Goal: Information Seeking & Learning: Find specific fact

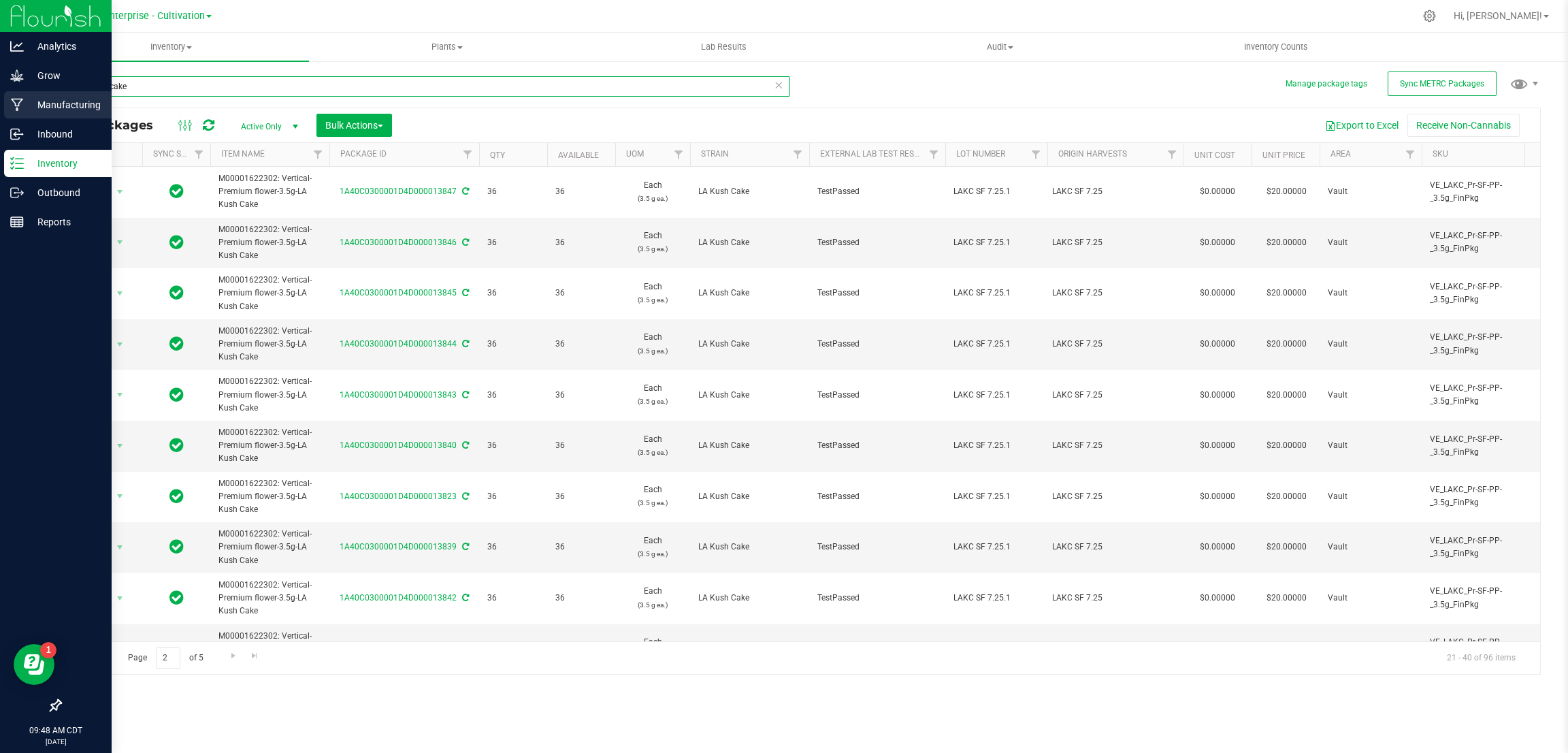
drag, startPoint x: 176, startPoint y: 87, endPoint x: 12, endPoint y: 97, distance: 164.3
click at [13, 96] on div "Analytics Grow Manufacturing Inbound Inventory Outbound Reports 09:48 AM CDT 08…" at bounding box center [784, 376] width 1568 height 753
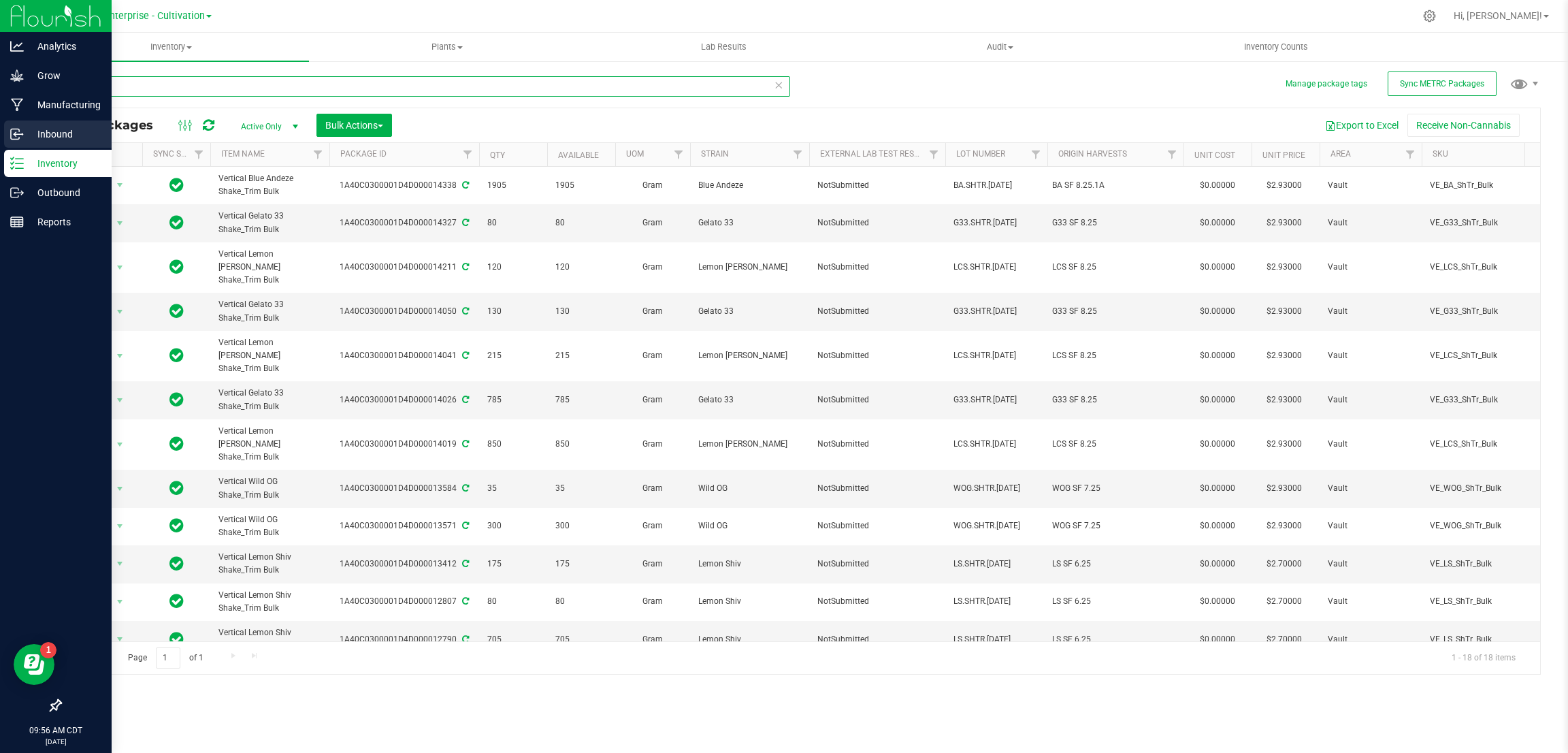
drag, startPoint x: 158, startPoint y: 86, endPoint x: 0, endPoint y: 124, distance: 162.5
click at [0, 124] on div "Analytics Grow Manufacturing Inbound Inventory Outbound Reports 09:56 AM CDT 08…" at bounding box center [784, 376] width 1568 height 753
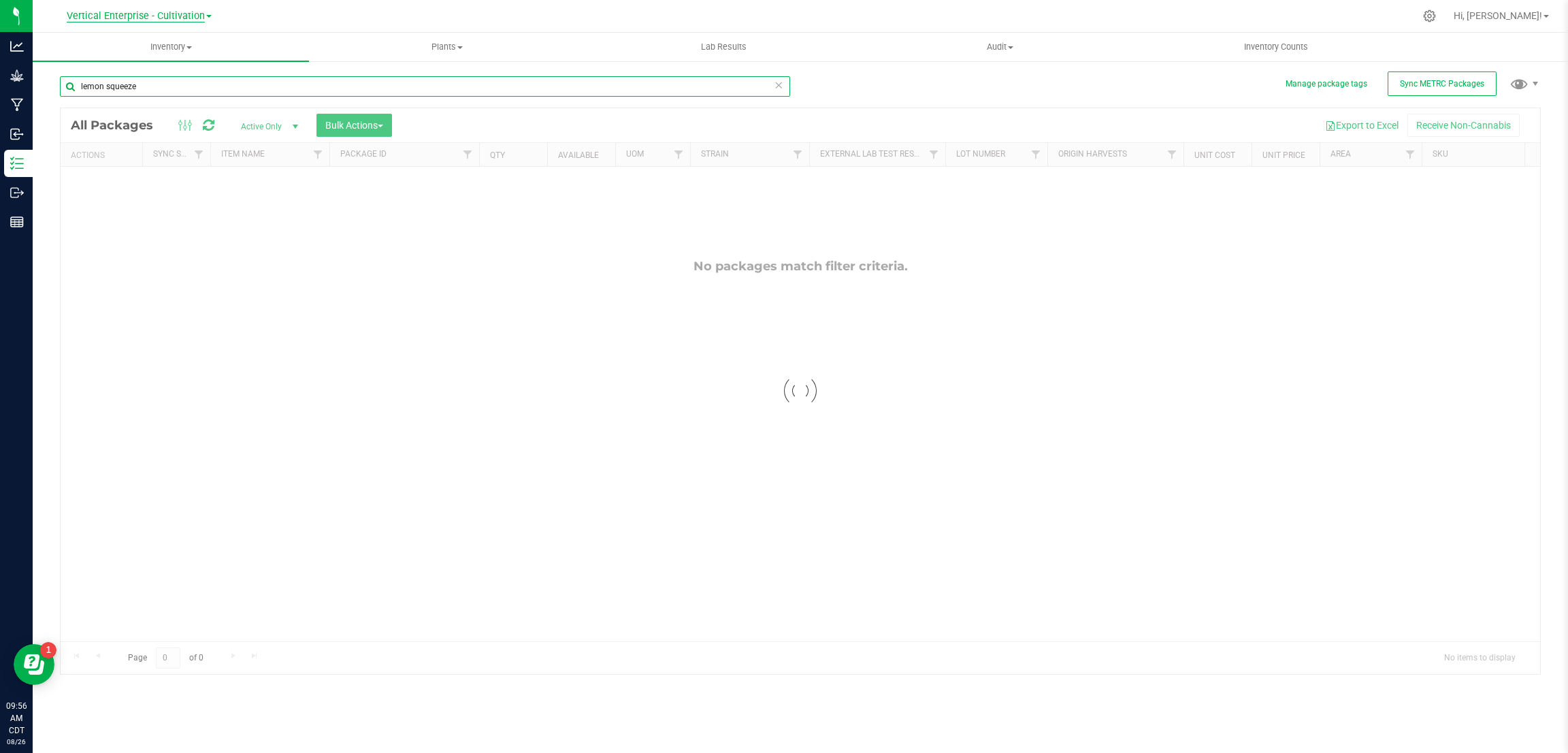
type input "lemon squeeze"
click at [182, 16] on span "Vertical Enterprise - Cultivation" at bounding box center [136, 16] width 138 height 12
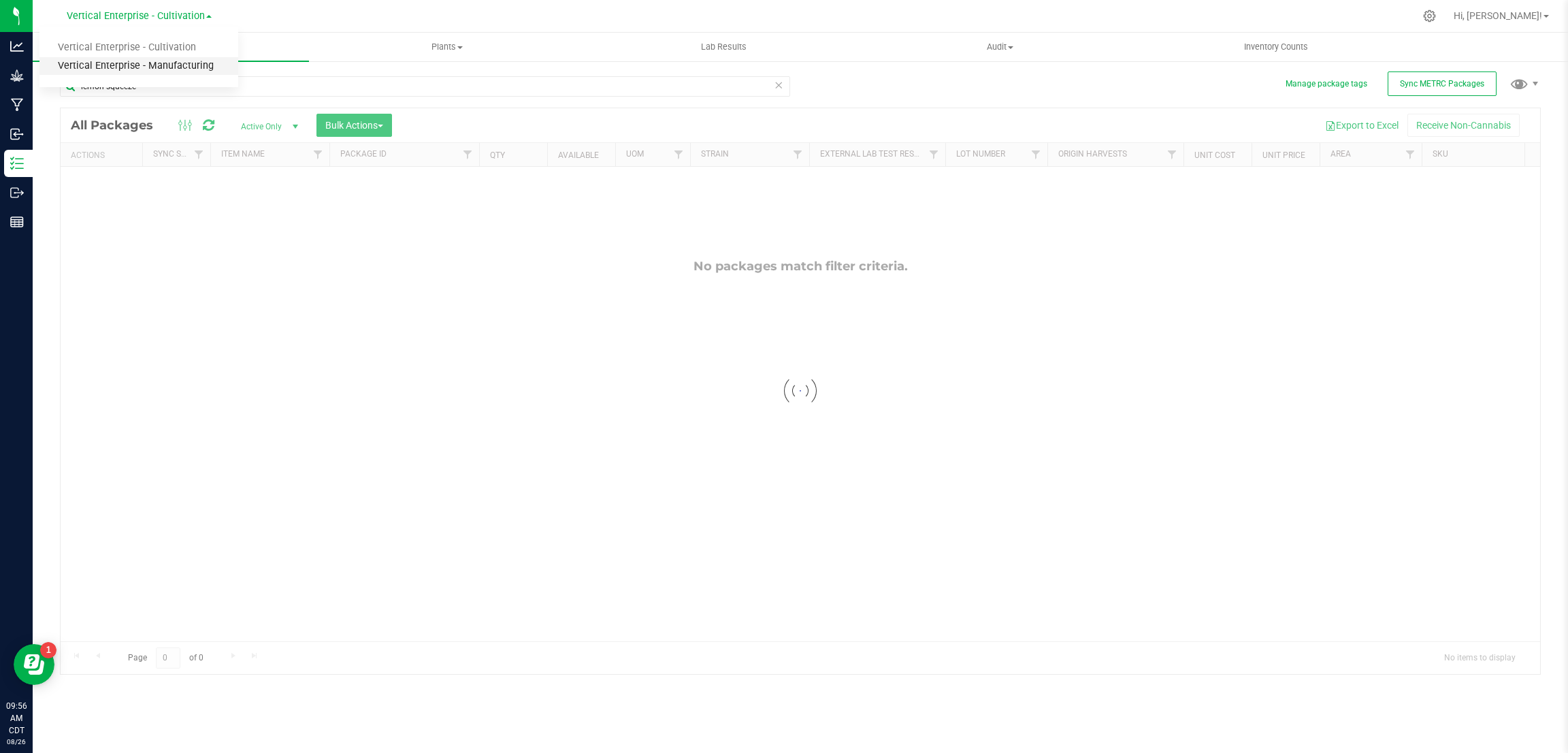
click at [149, 63] on link "Vertical Enterprise - Manufacturing" at bounding box center [138, 66] width 199 height 18
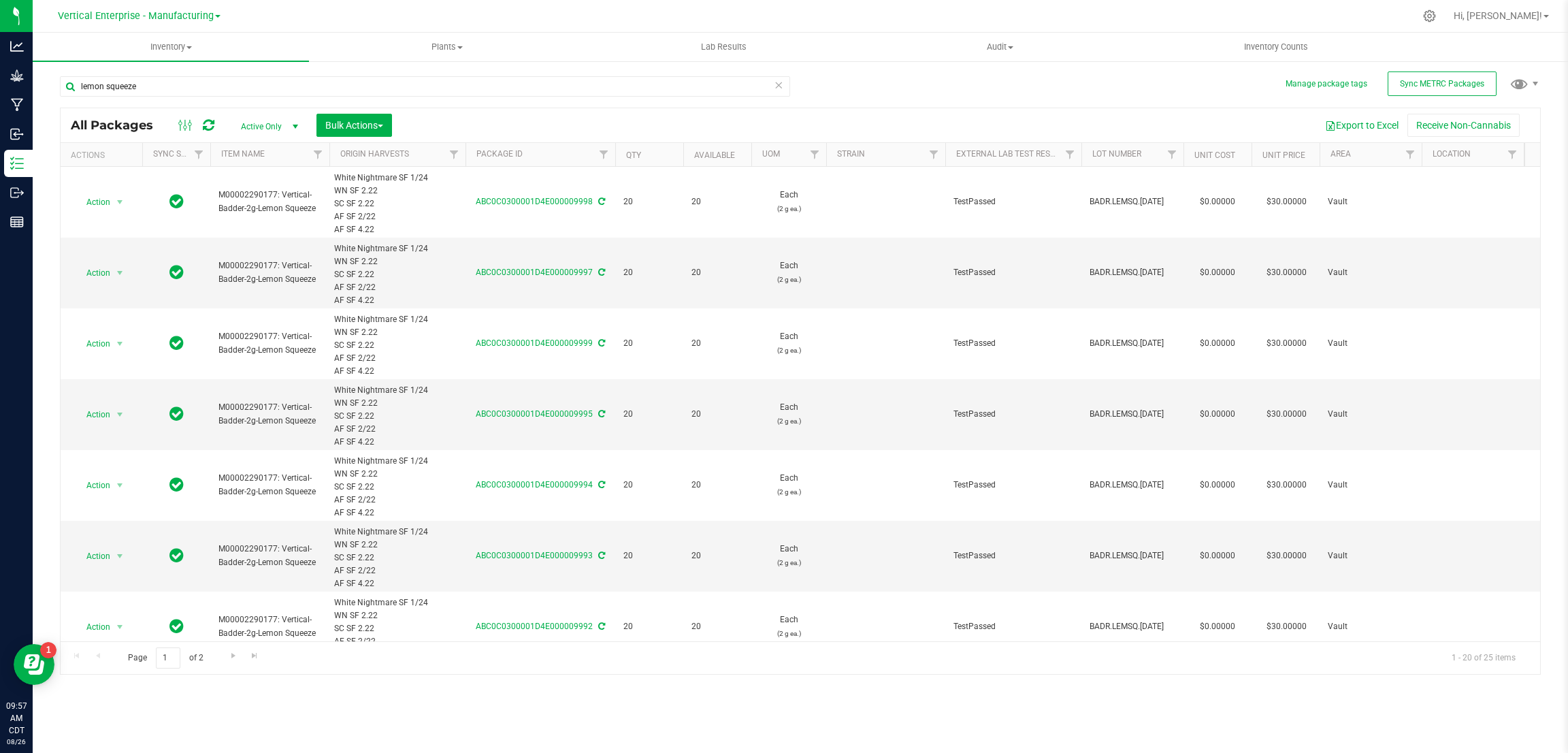
click at [208, 72] on div "lemon squeeze" at bounding box center [430, 85] width 740 height 44
drag, startPoint x: 202, startPoint y: 85, endPoint x: 86, endPoint y: 103, distance: 117.4
click at [86, 103] on div "lemon squeeze" at bounding box center [425, 91] width 730 height 32
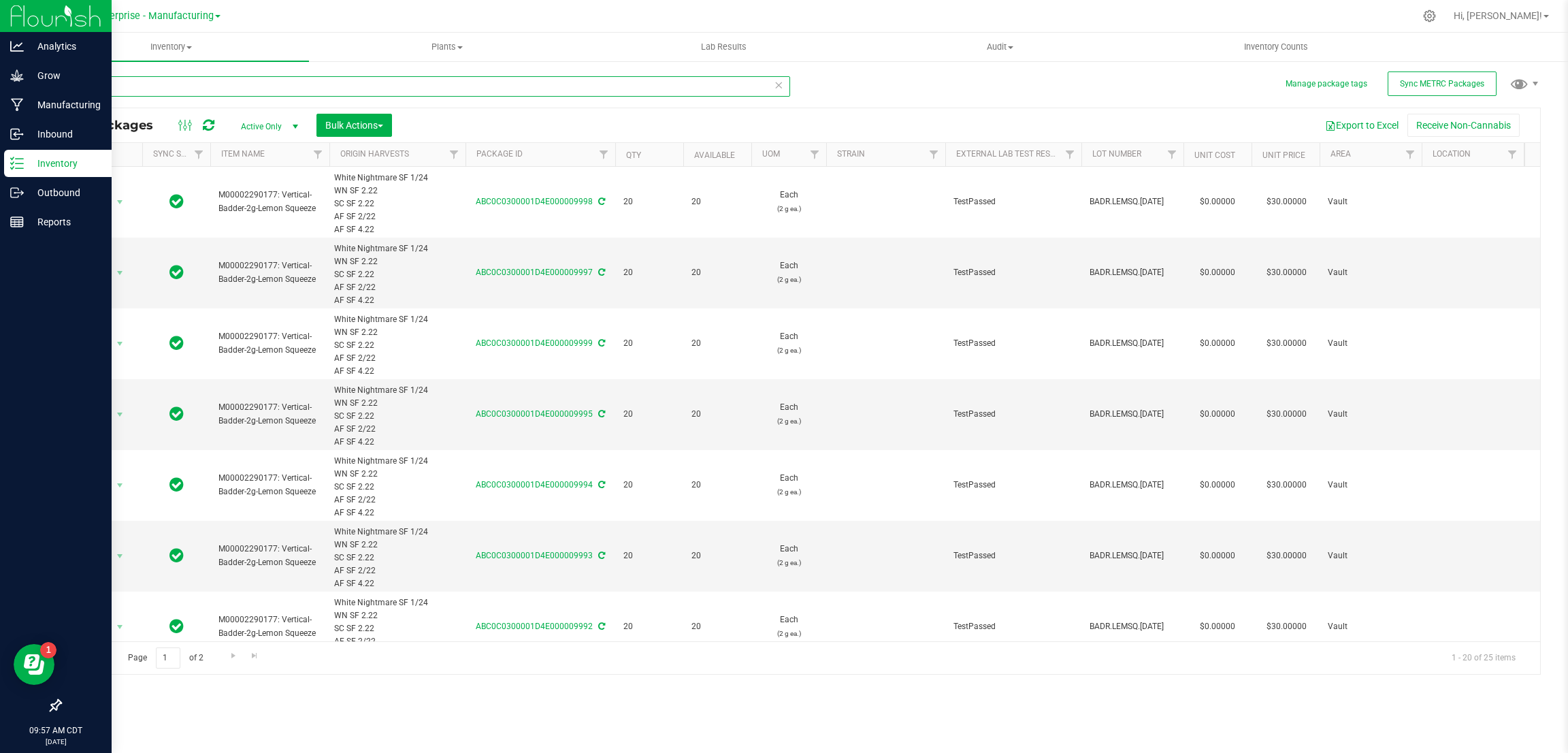
type input "l"
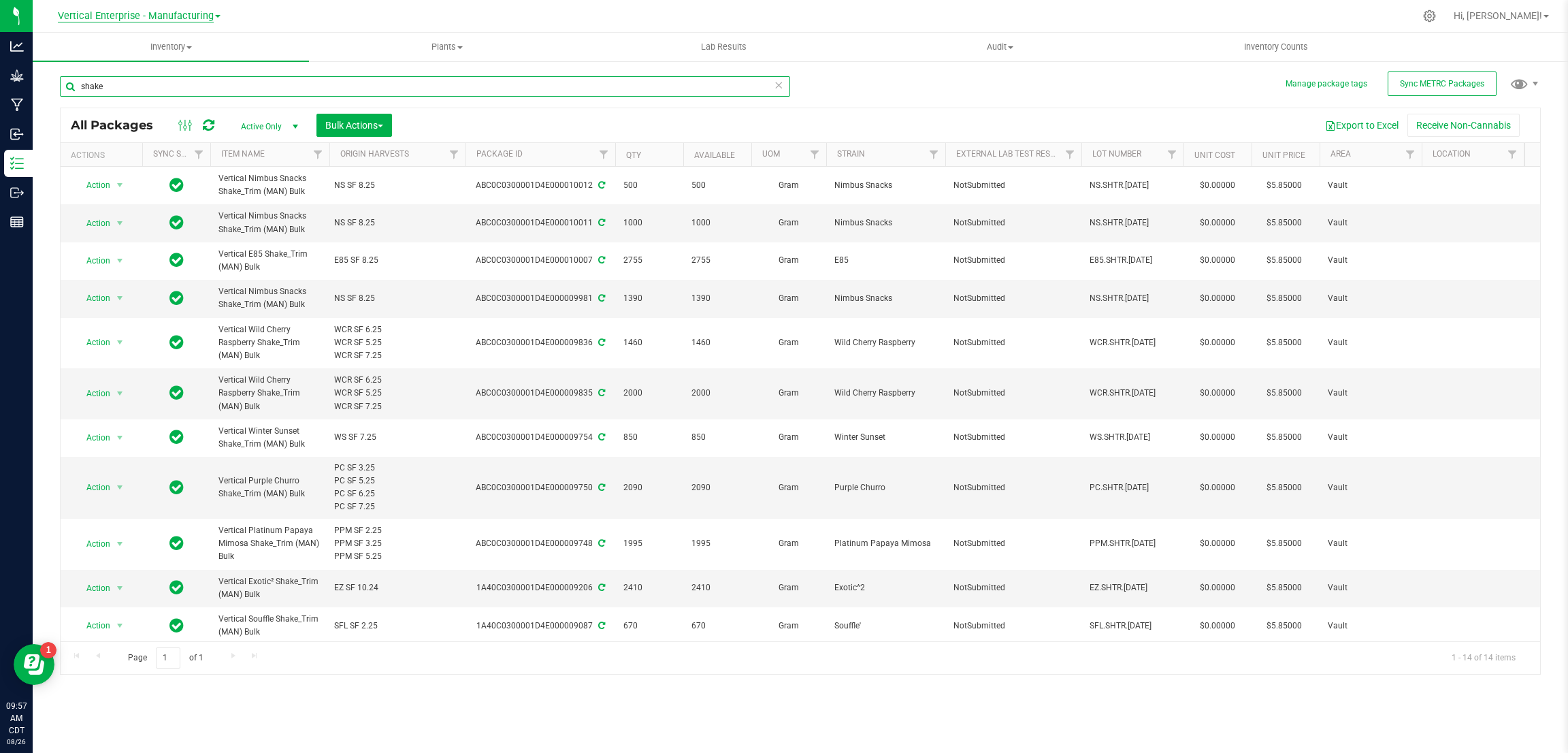
type input "shake"
click at [205, 18] on span "Vertical Enterprise - Manufacturing" at bounding box center [136, 16] width 156 height 12
click at [173, 45] on link "Vertical Enterprise - Cultivation" at bounding box center [138, 47] width 199 height 18
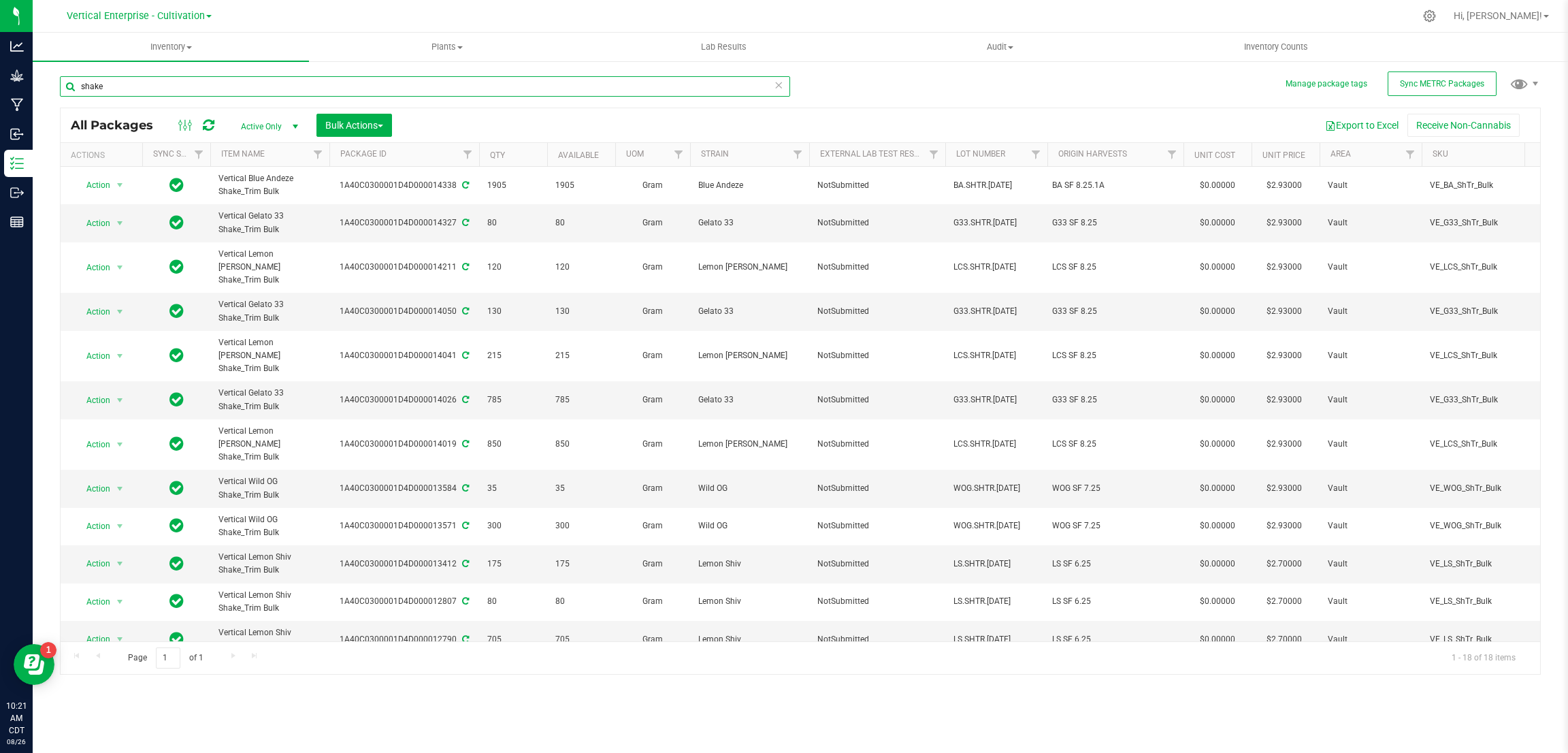
drag, startPoint x: 181, startPoint y: 82, endPoint x: 45, endPoint y: 98, distance: 136.9
click at [45, 97] on div "Manage package tags Sync METRC Packages shake All Packages Active Only Active O…" at bounding box center [800, 268] width 1535 height 415
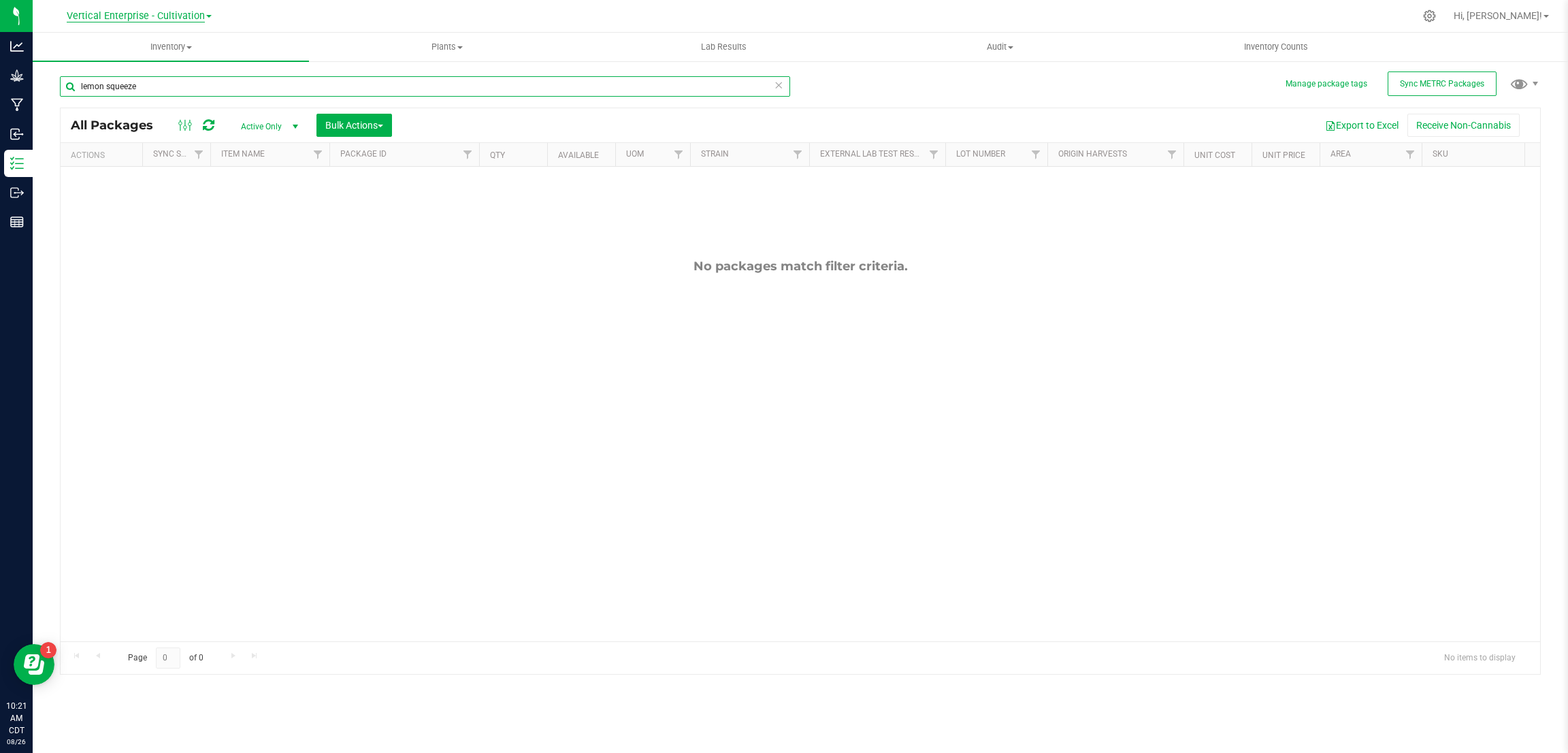
type input "lemon squeeze"
click at [197, 18] on span "Vertical Enterprise - Cultivation" at bounding box center [136, 16] width 138 height 12
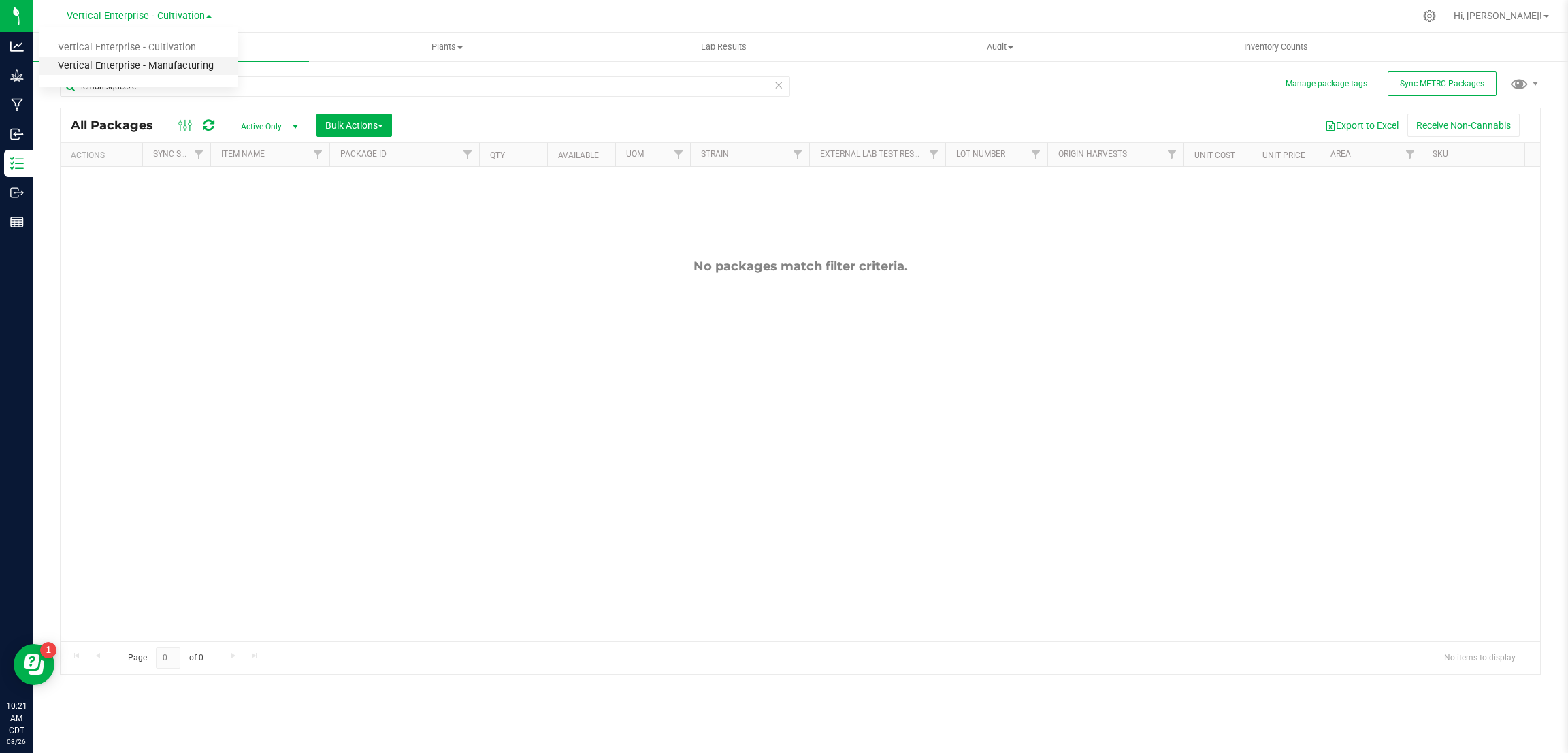
click at [167, 58] on link "Vertical Enterprise - Manufacturing" at bounding box center [138, 66] width 199 height 18
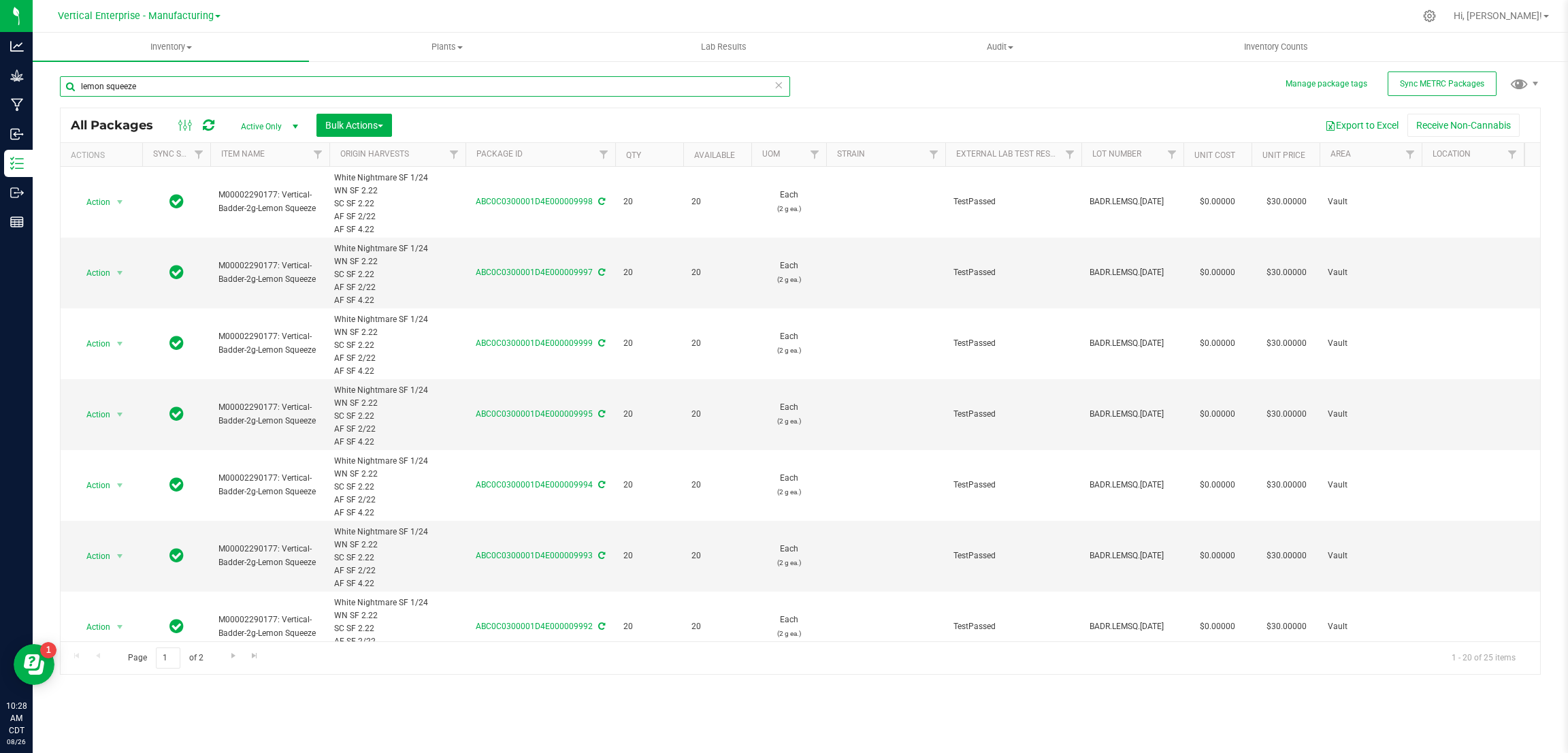
drag, startPoint x: 180, startPoint y: 83, endPoint x: 81, endPoint y: 79, distance: 99.1
click at [81, 79] on input "lemon squeeze" at bounding box center [425, 86] width 730 height 21
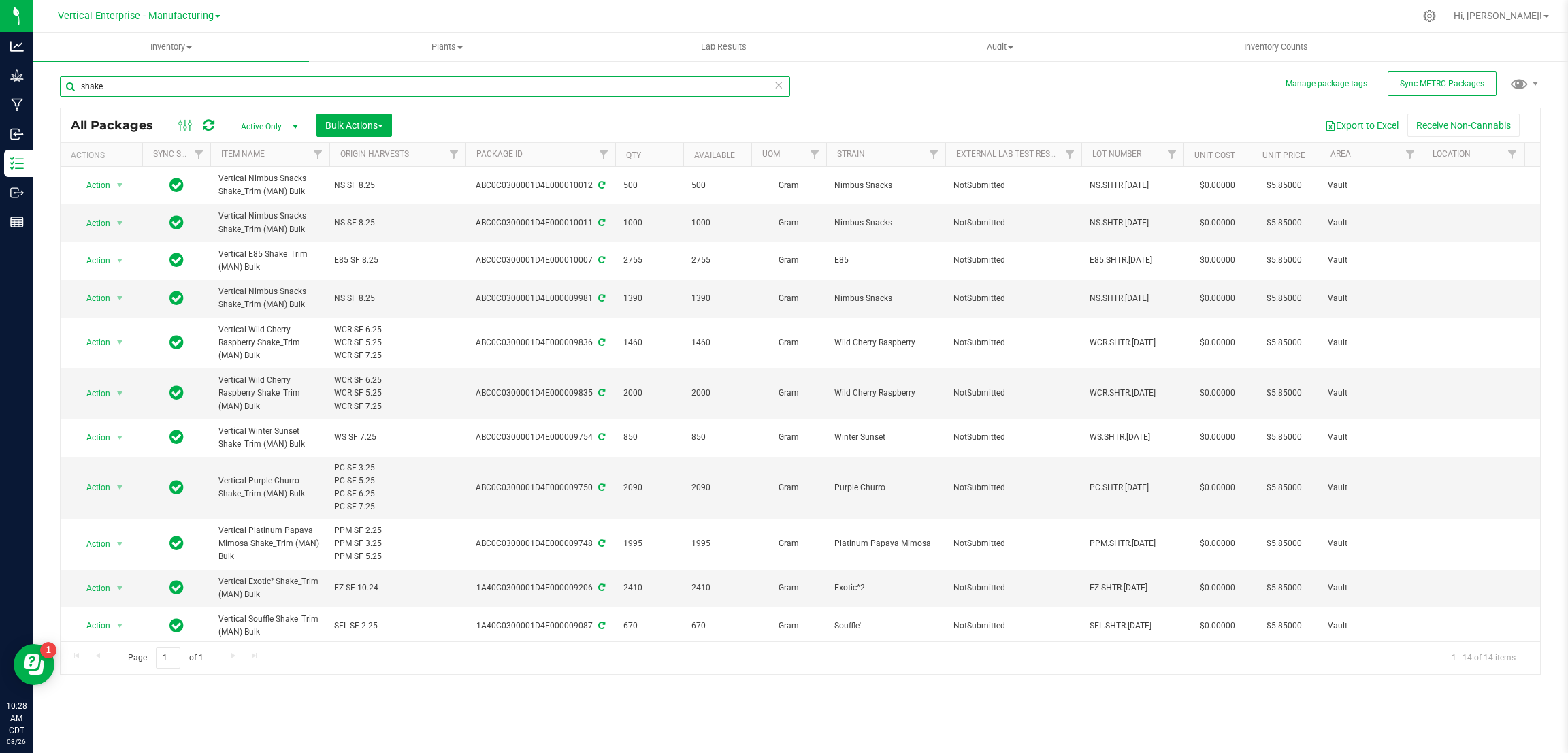
type input "shake"
click at [201, 13] on span "Vertical Enterprise - Manufacturing" at bounding box center [136, 16] width 156 height 12
click at [185, 50] on link "Vertical Enterprise - Cultivation" at bounding box center [138, 47] width 199 height 18
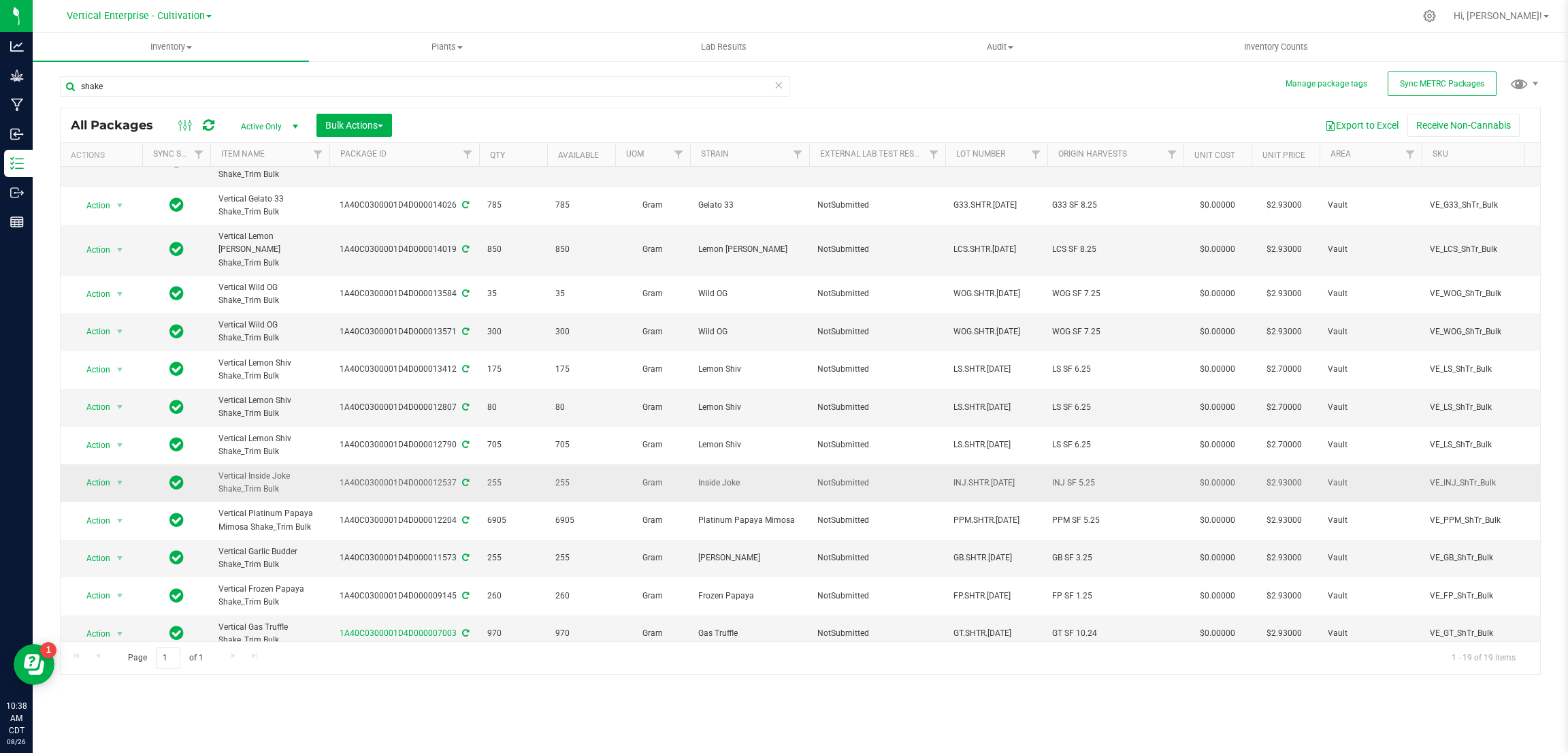
scroll to position [259, 0]
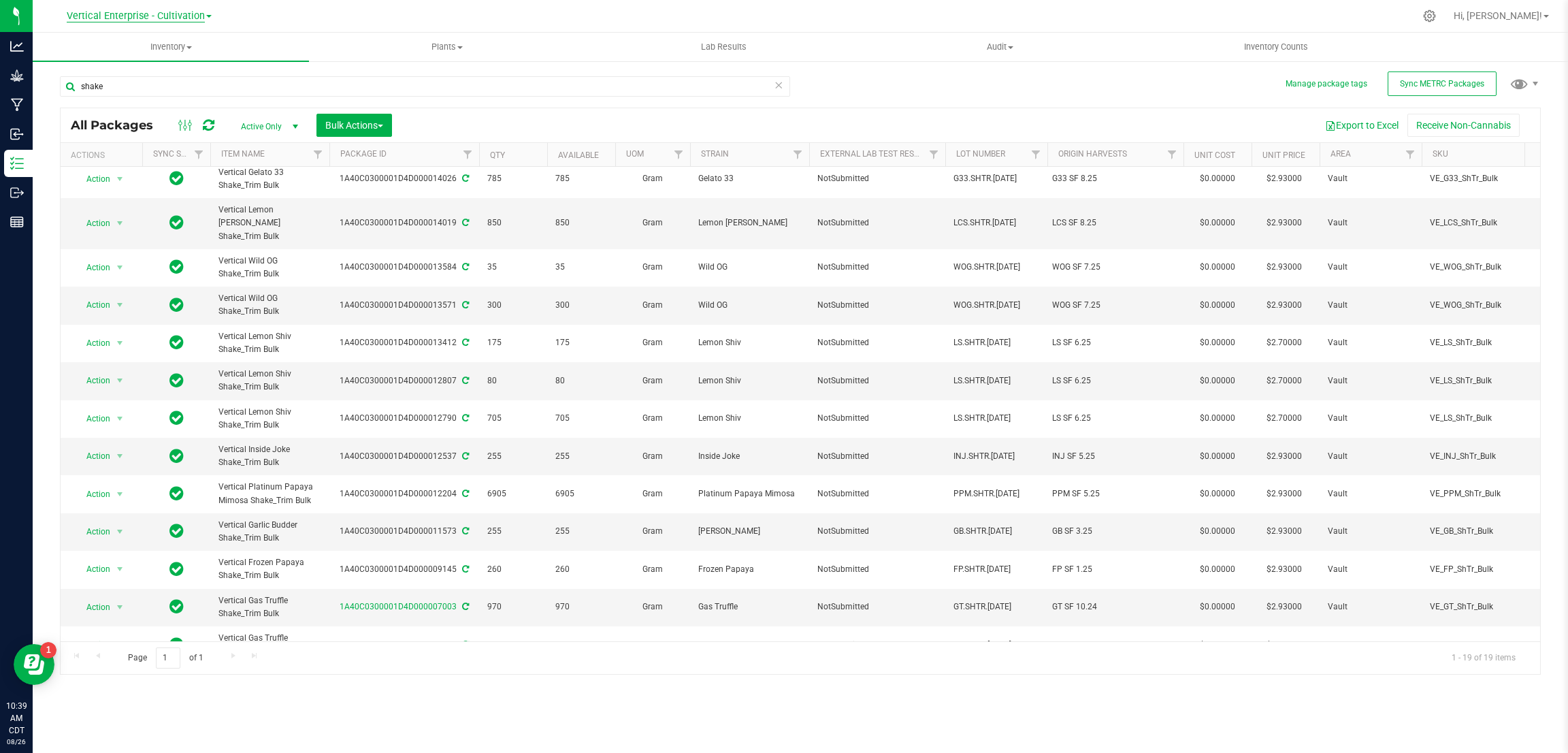
click at [173, 12] on span "Vertical Enterprise - Cultivation" at bounding box center [136, 16] width 138 height 12
click at [154, 65] on link "Vertical Enterprise - Manufacturing" at bounding box center [138, 66] width 199 height 18
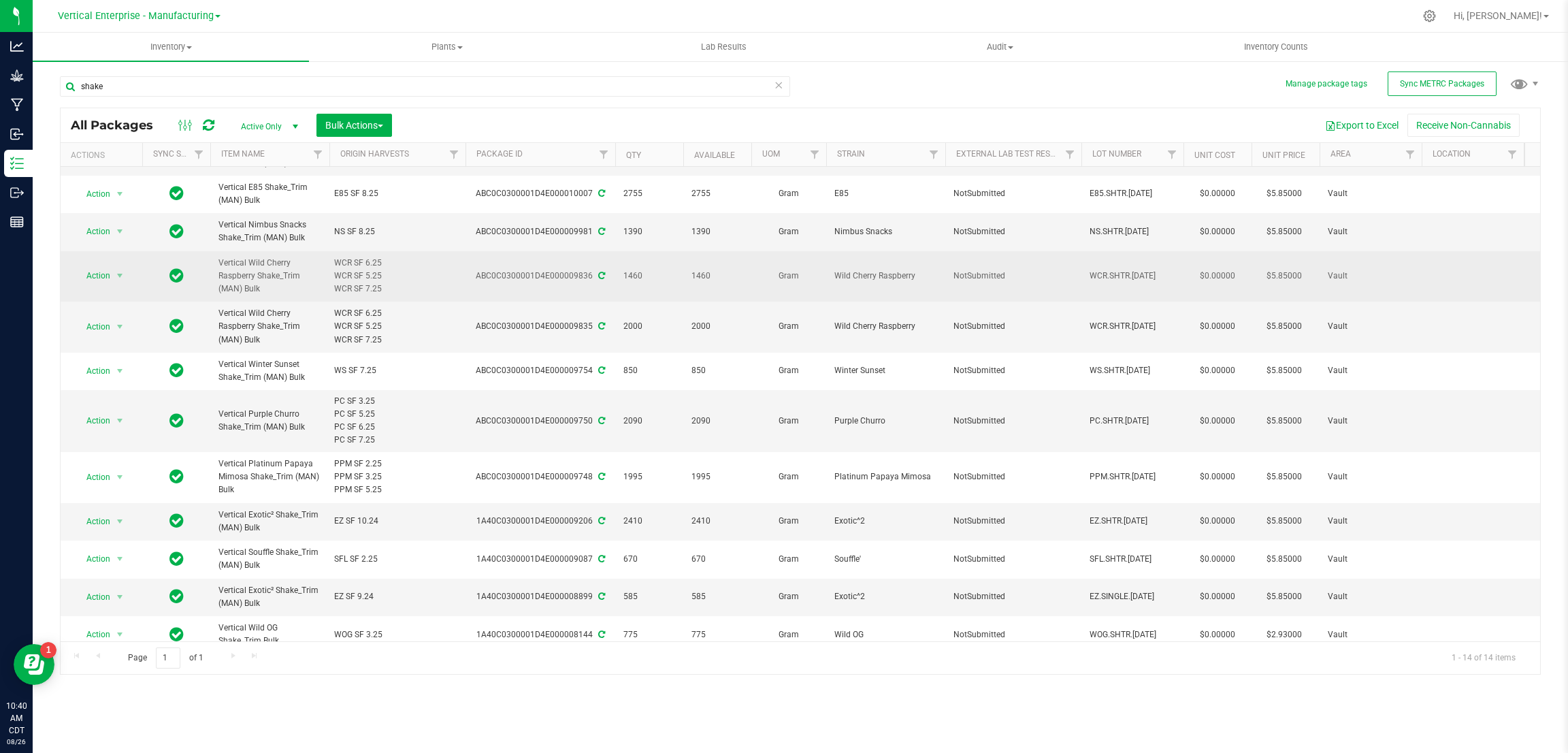
scroll to position [31, 0]
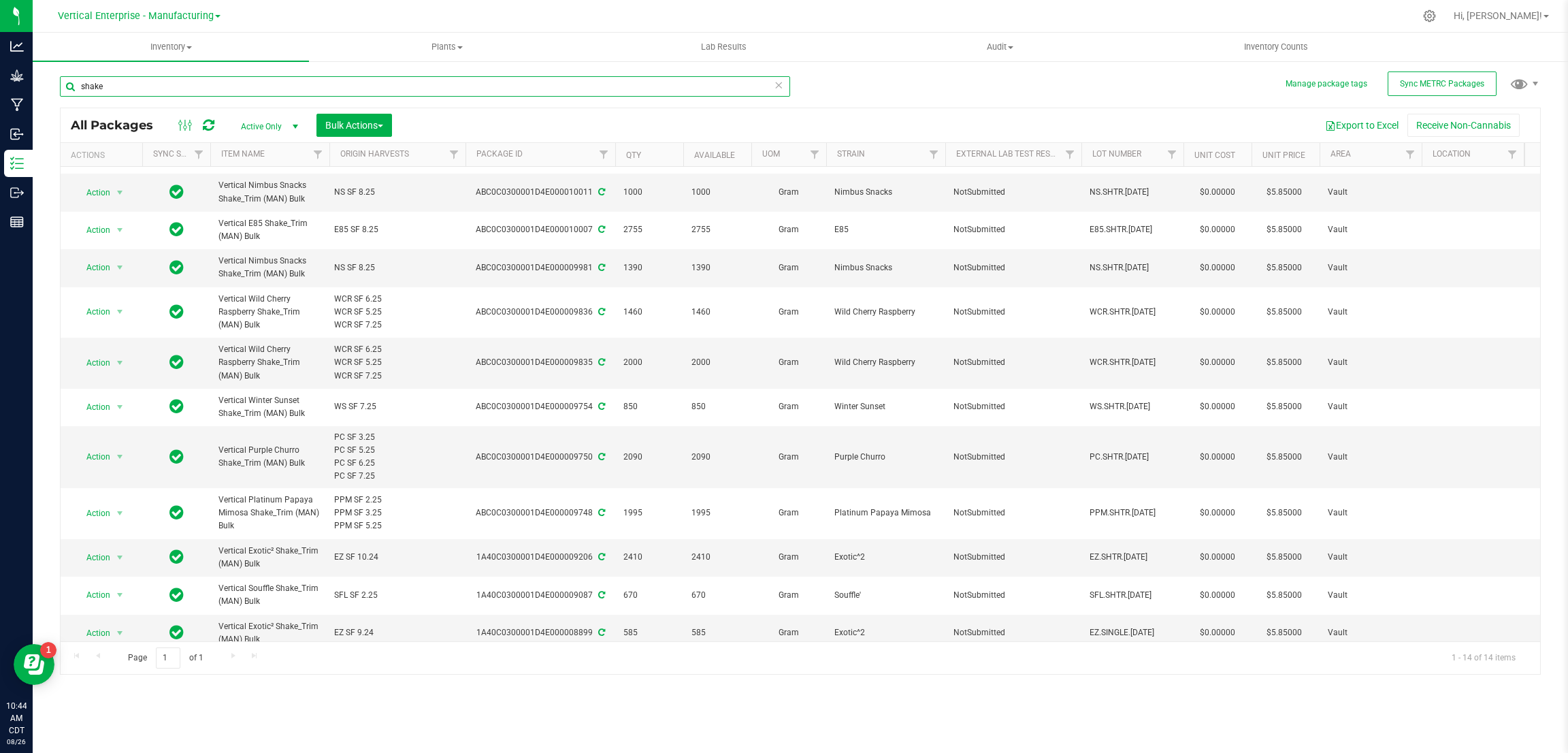
drag, startPoint x: 145, startPoint y: 94, endPoint x: 79, endPoint y: 78, distance: 67.9
click at [79, 78] on input "shake" at bounding box center [425, 86] width 730 height 21
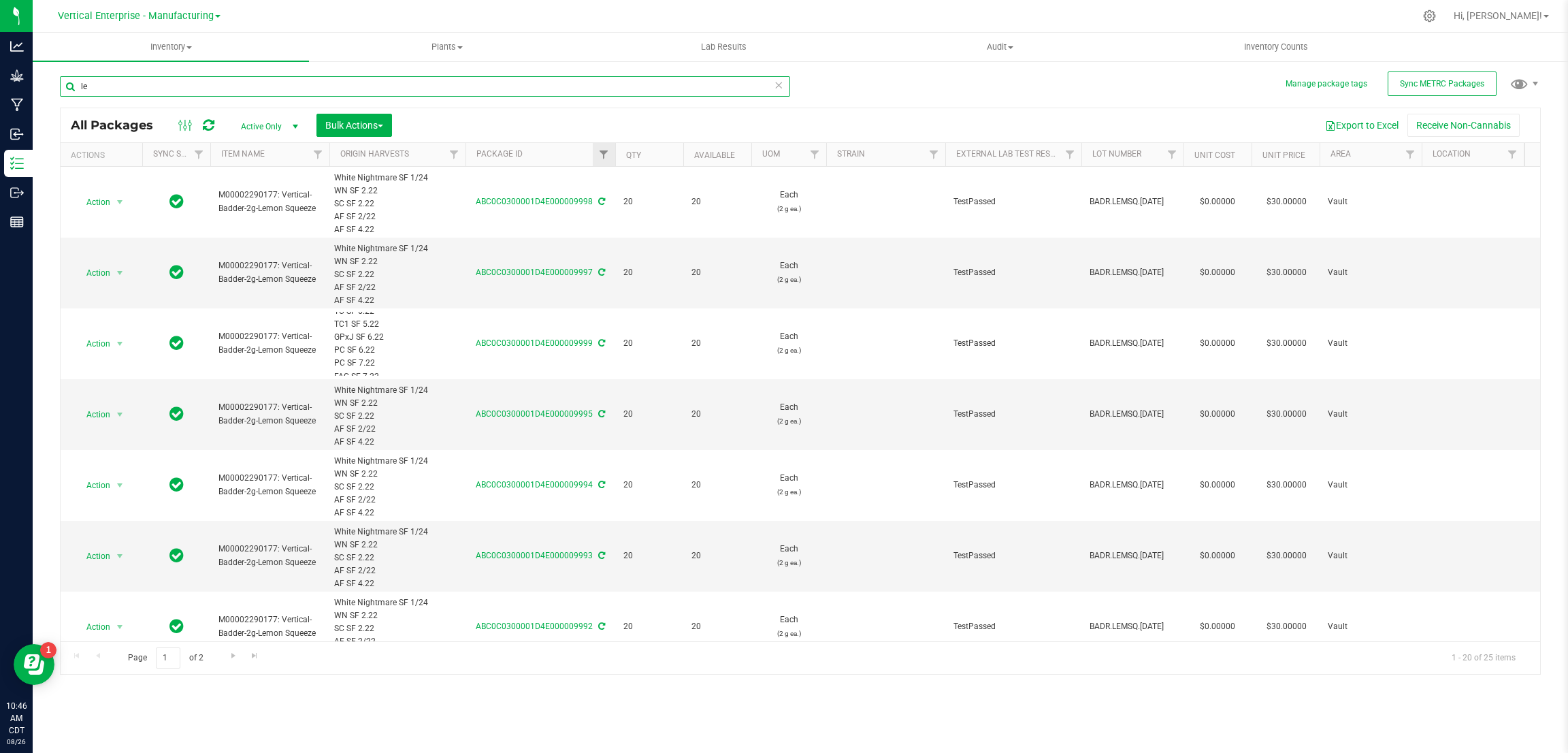
type input "l"
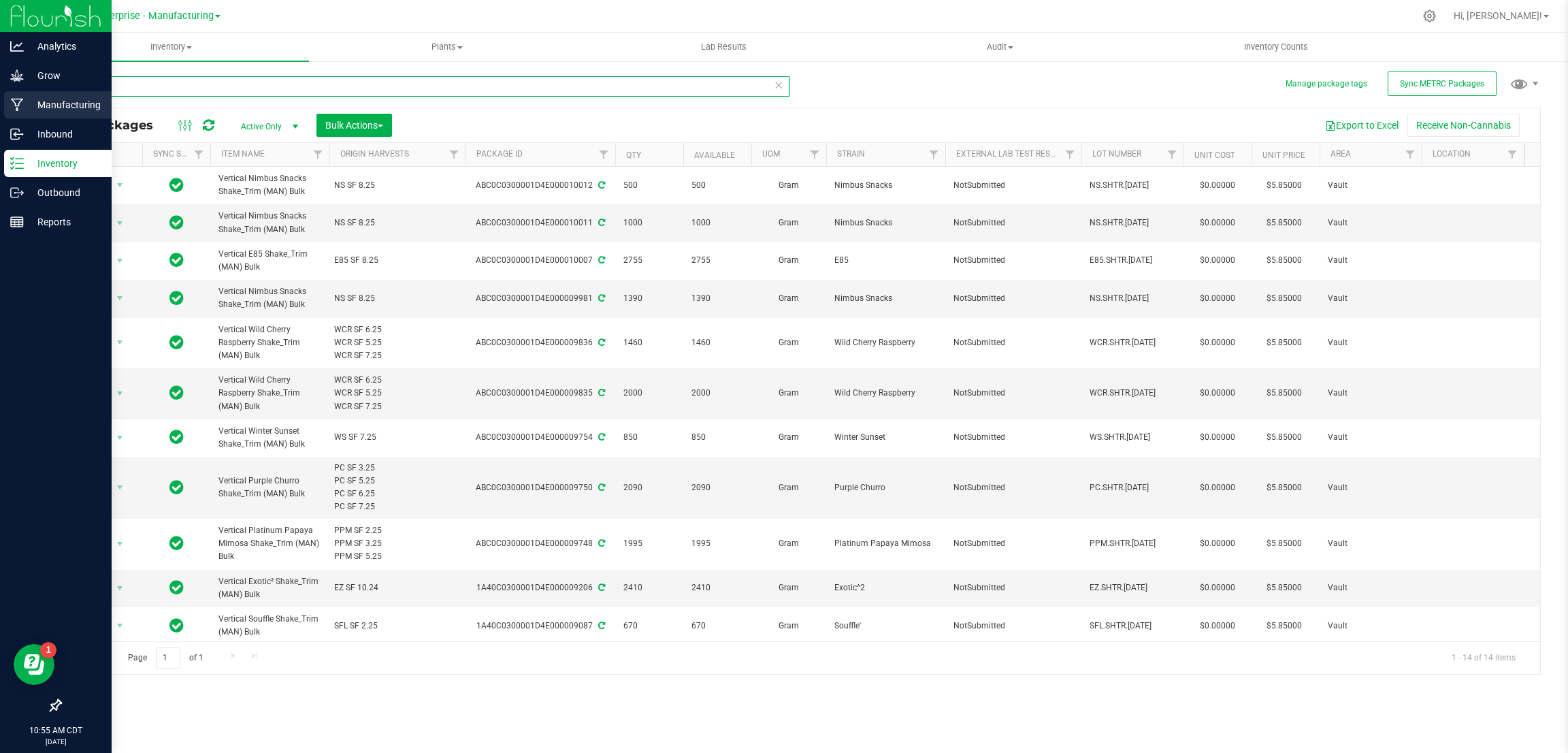
drag, startPoint x: 165, startPoint y: 93, endPoint x: 26, endPoint y: 105, distance: 139.5
click at [26, 105] on div "Analytics Grow Manufacturing Inbound Inventory Outbound Reports 10:55 AM CDT 08…" at bounding box center [784, 376] width 1568 height 753
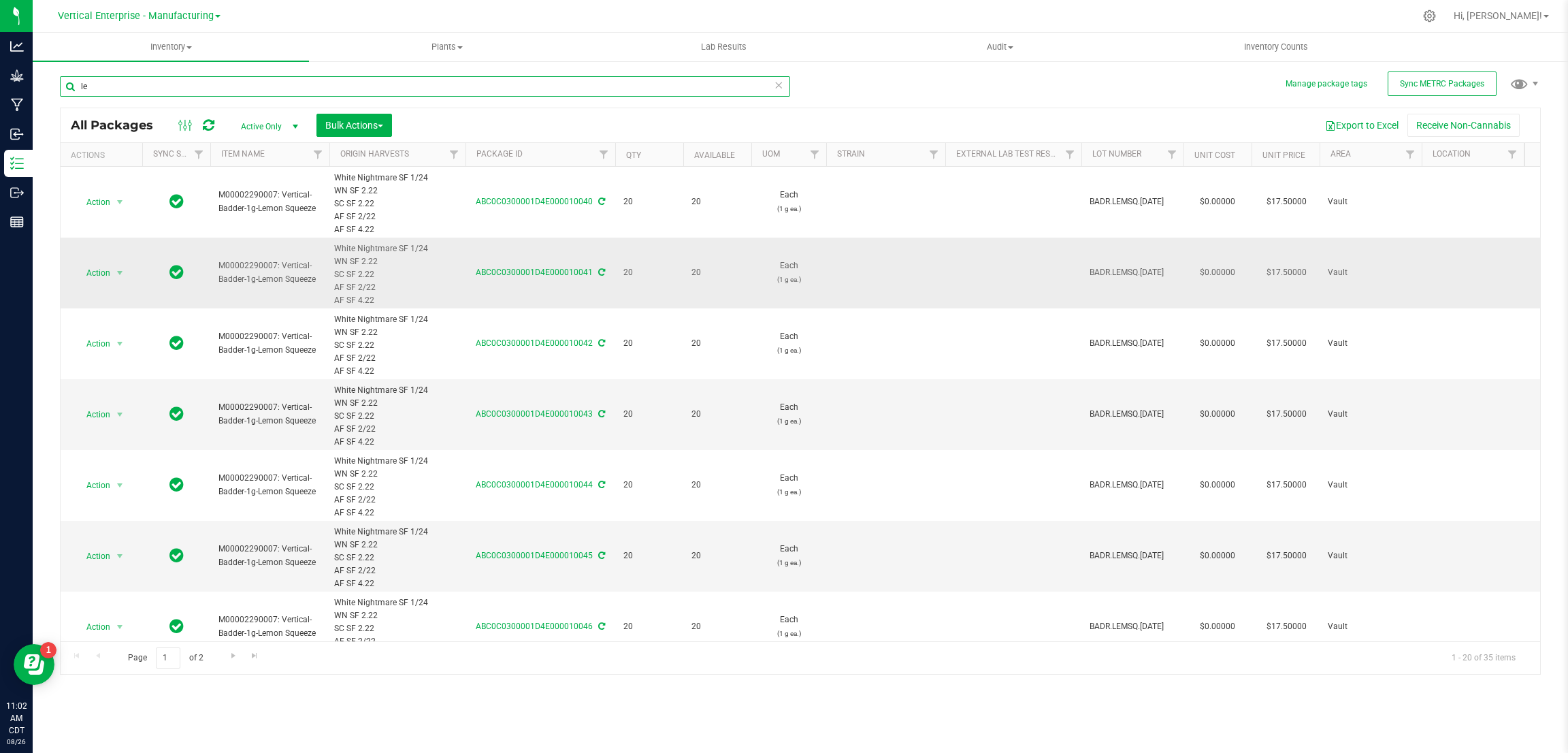
type input "l"
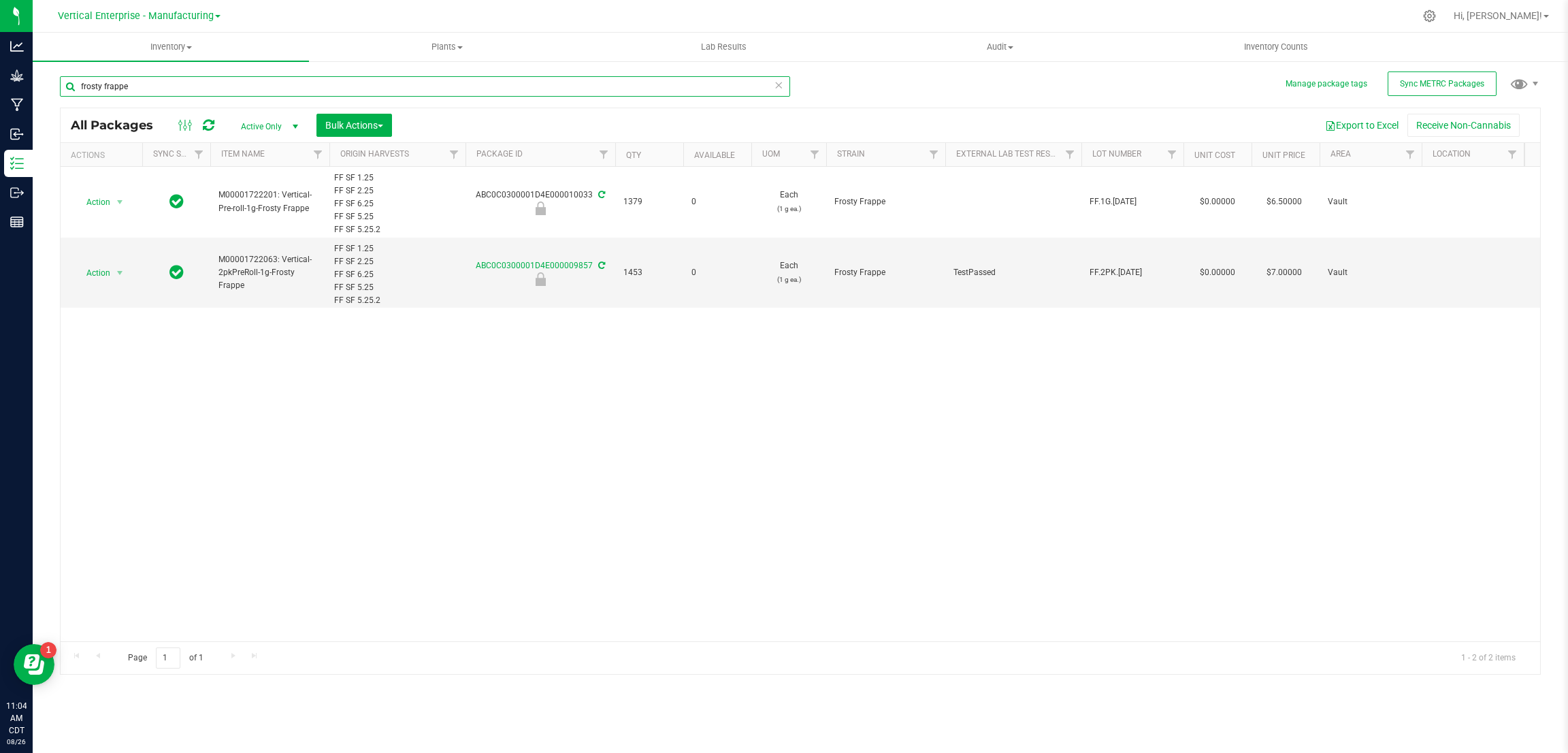
click at [153, 81] on input "frosty frappe" at bounding box center [425, 86] width 730 height 21
type input "f"
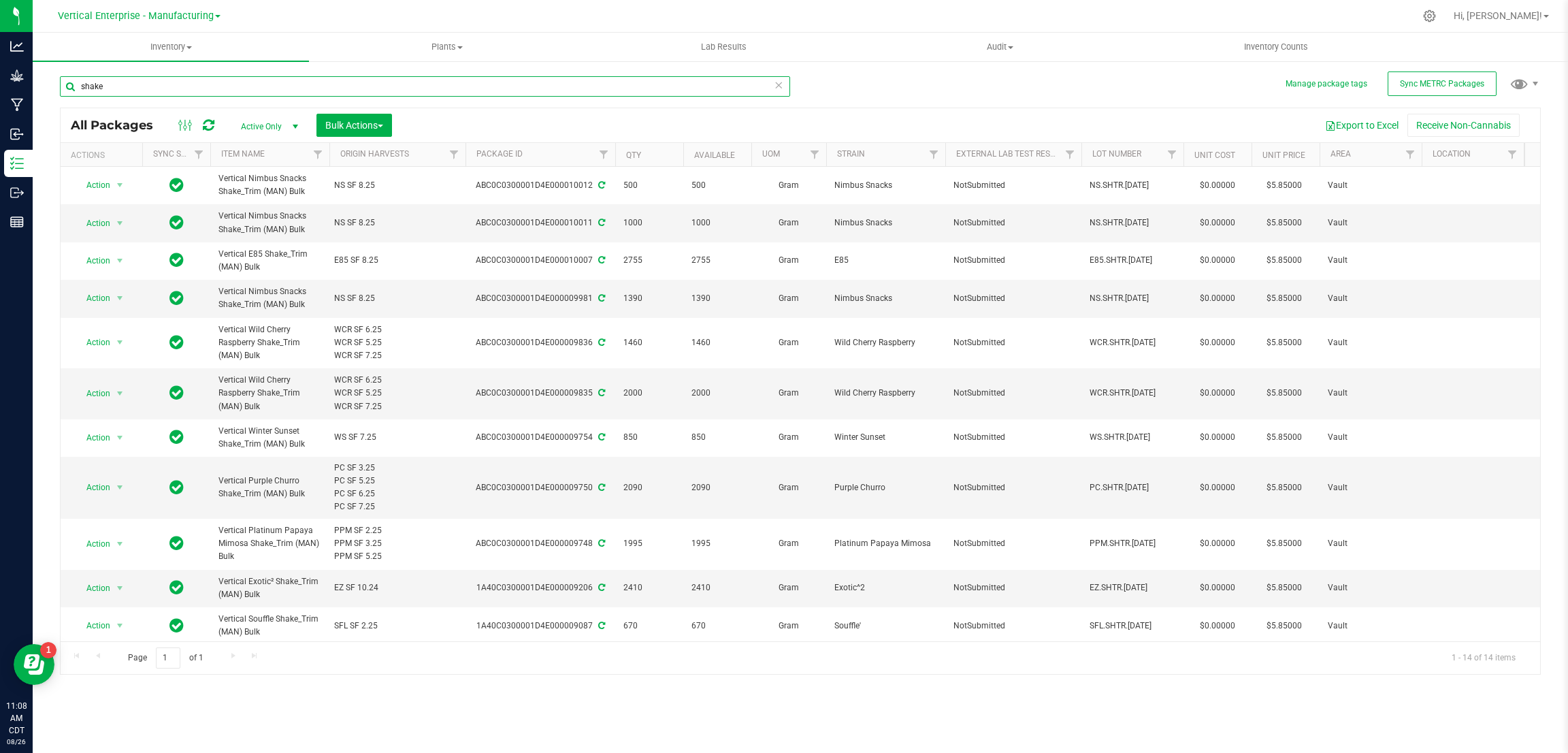
type input "shake"
click at [214, 18] on link "Vertical Enterprise - Manufacturing" at bounding box center [139, 15] width 162 height 13
click at [198, 45] on link "Vertical Enterprise - Cultivation" at bounding box center [138, 47] width 199 height 18
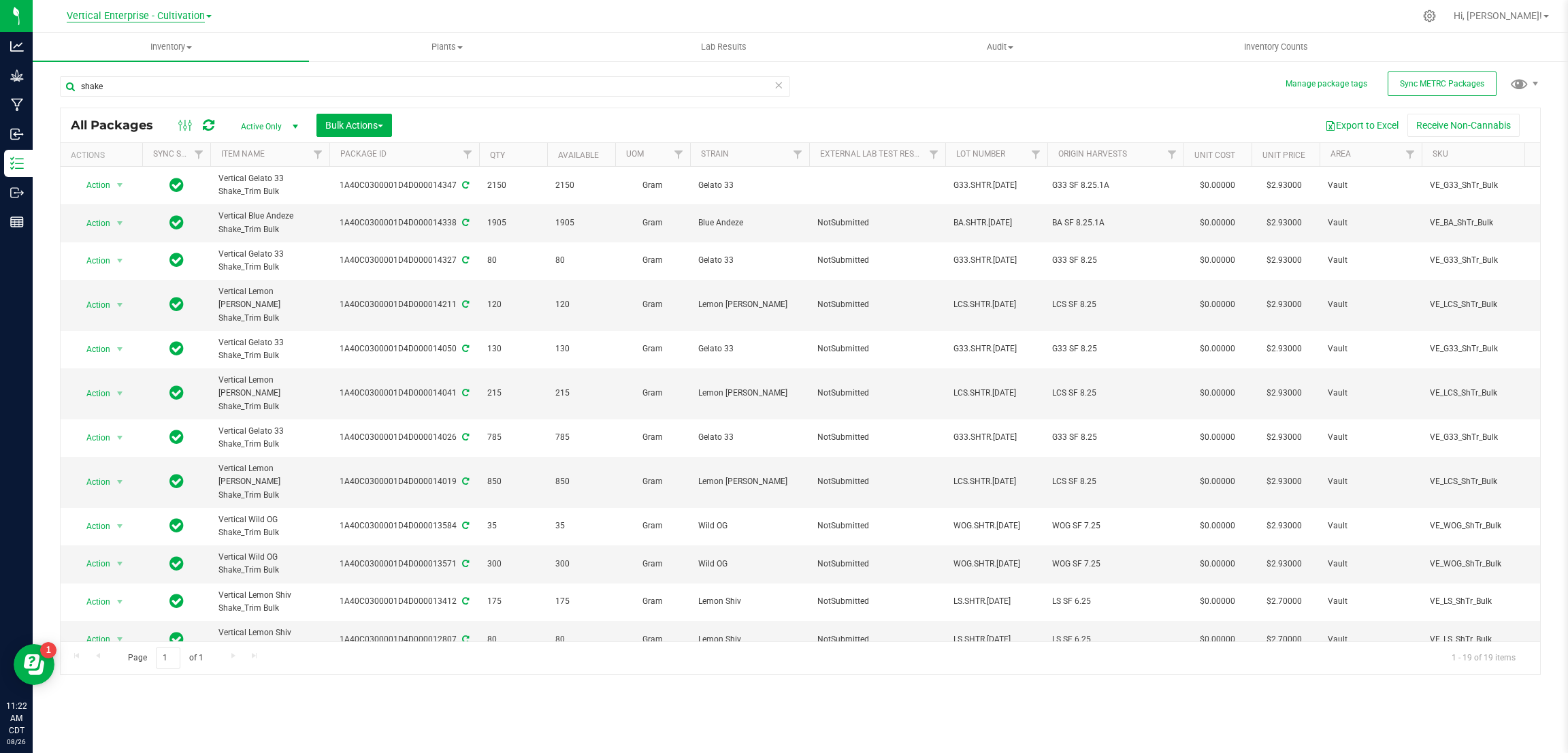
click at [191, 14] on span "Vertical Enterprise - Cultivation" at bounding box center [136, 16] width 138 height 12
click at [161, 69] on link "Vertical Enterprise - Manufacturing" at bounding box center [138, 66] width 199 height 18
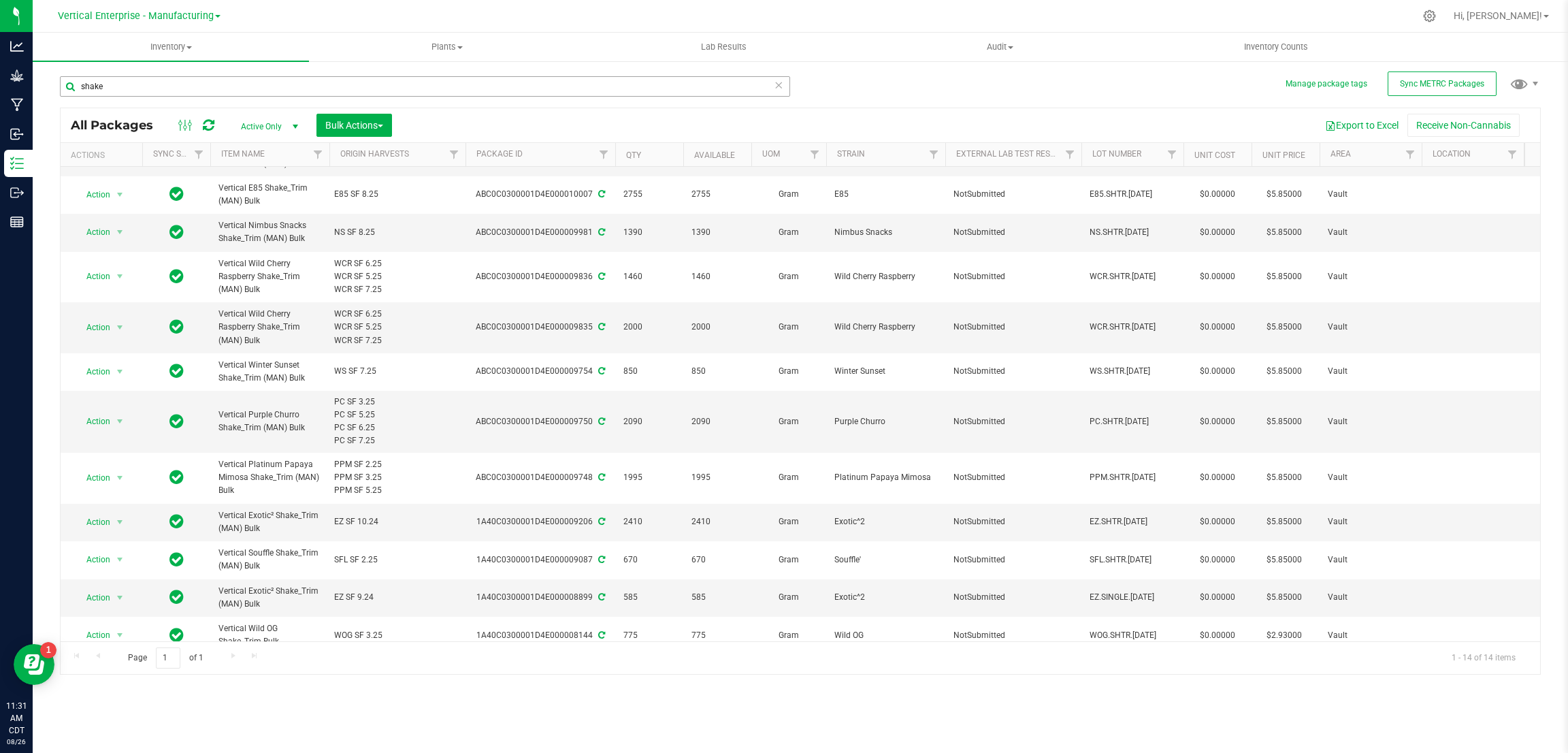
scroll to position [31, 0]
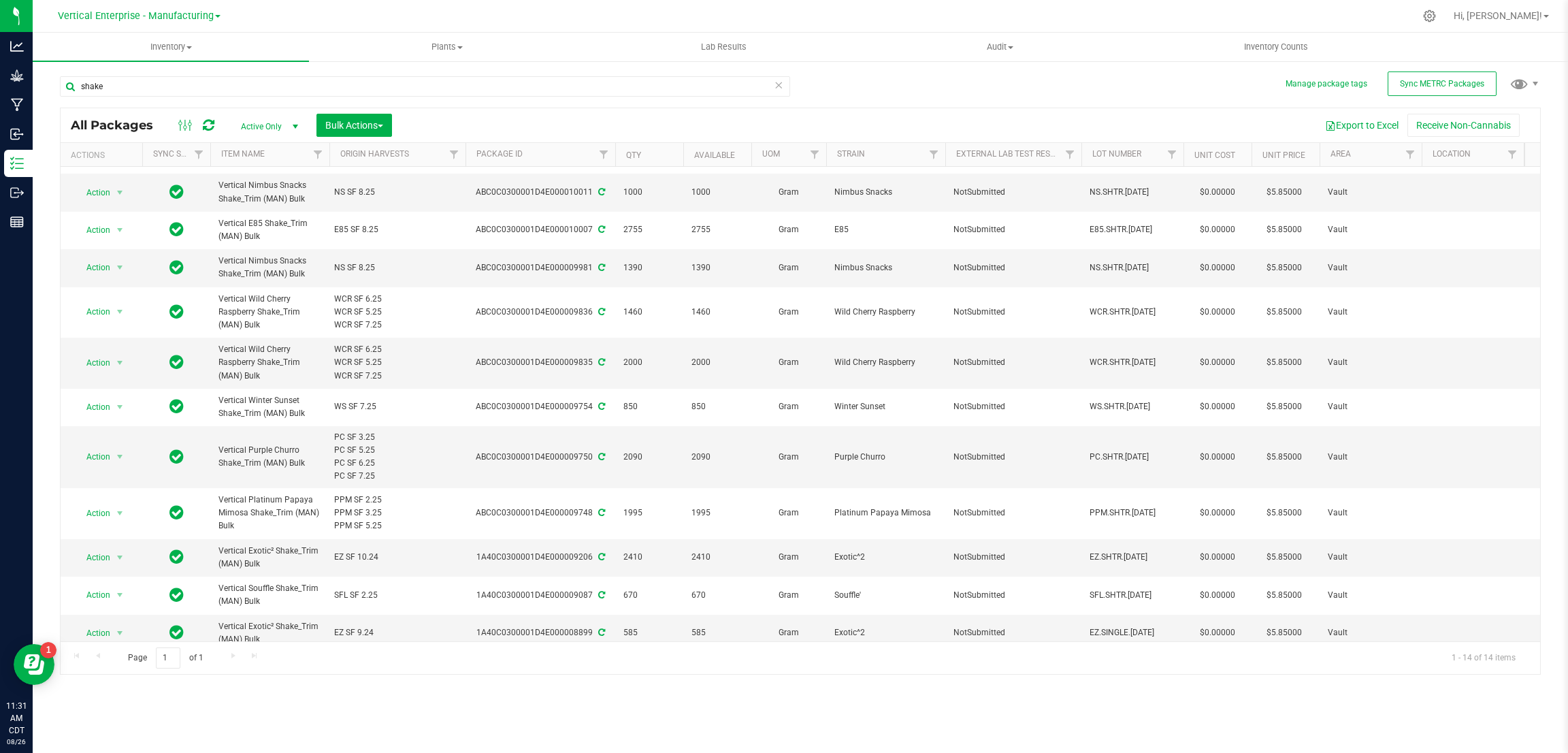
click at [222, 9] on div "Vertical Enterprise - Manufacturing Vertical Enterprise - Cultivation Vertical …" at bounding box center [138, 15] width 199 height 21
click at [208, 12] on span "Vertical Enterprise - Manufacturing" at bounding box center [136, 16] width 156 height 12
click at [197, 49] on link "Vertical Enterprise - Cultivation" at bounding box center [138, 47] width 199 height 18
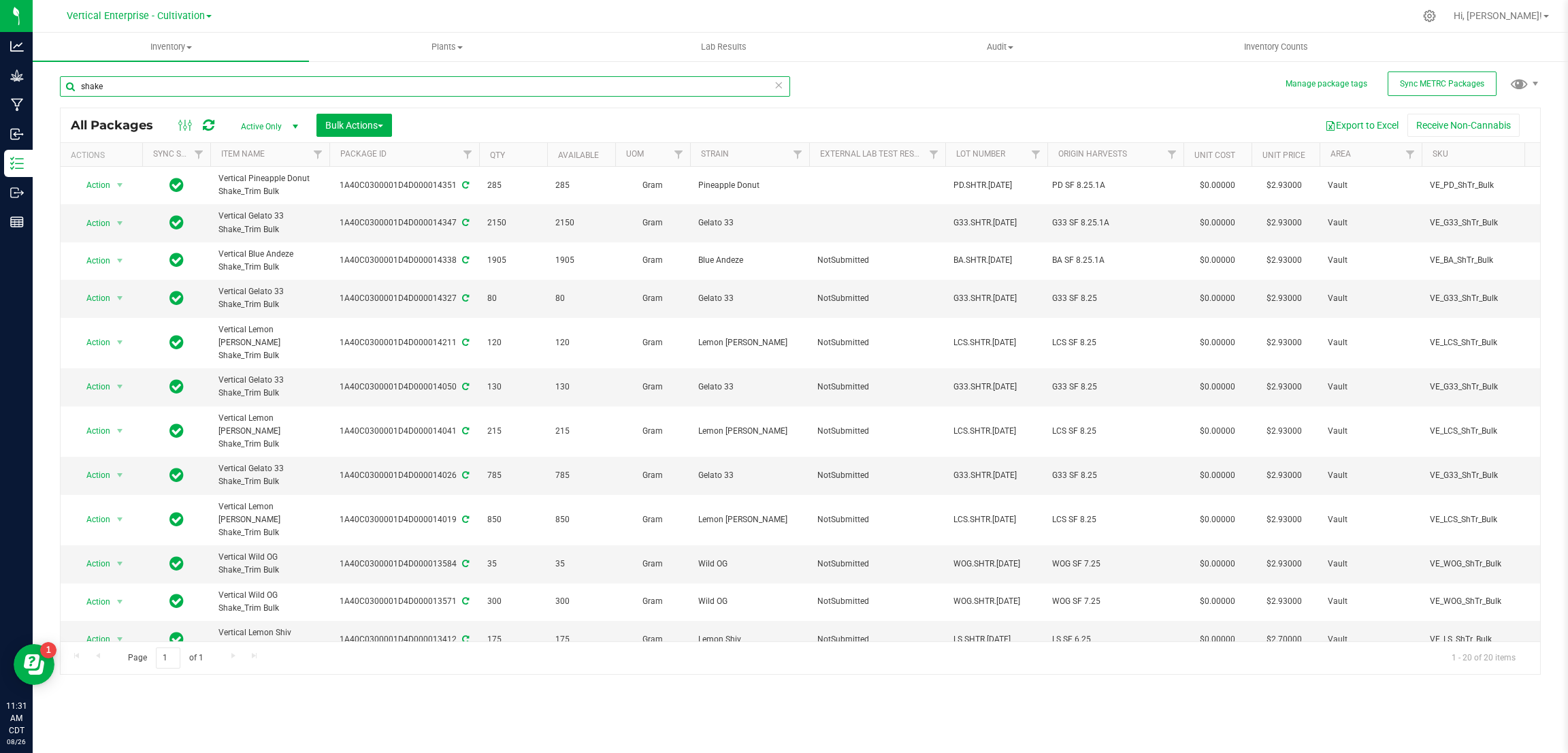
click at [126, 86] on input "shake" at bounding box center [425, 86] width 730 height 21
type input "s"
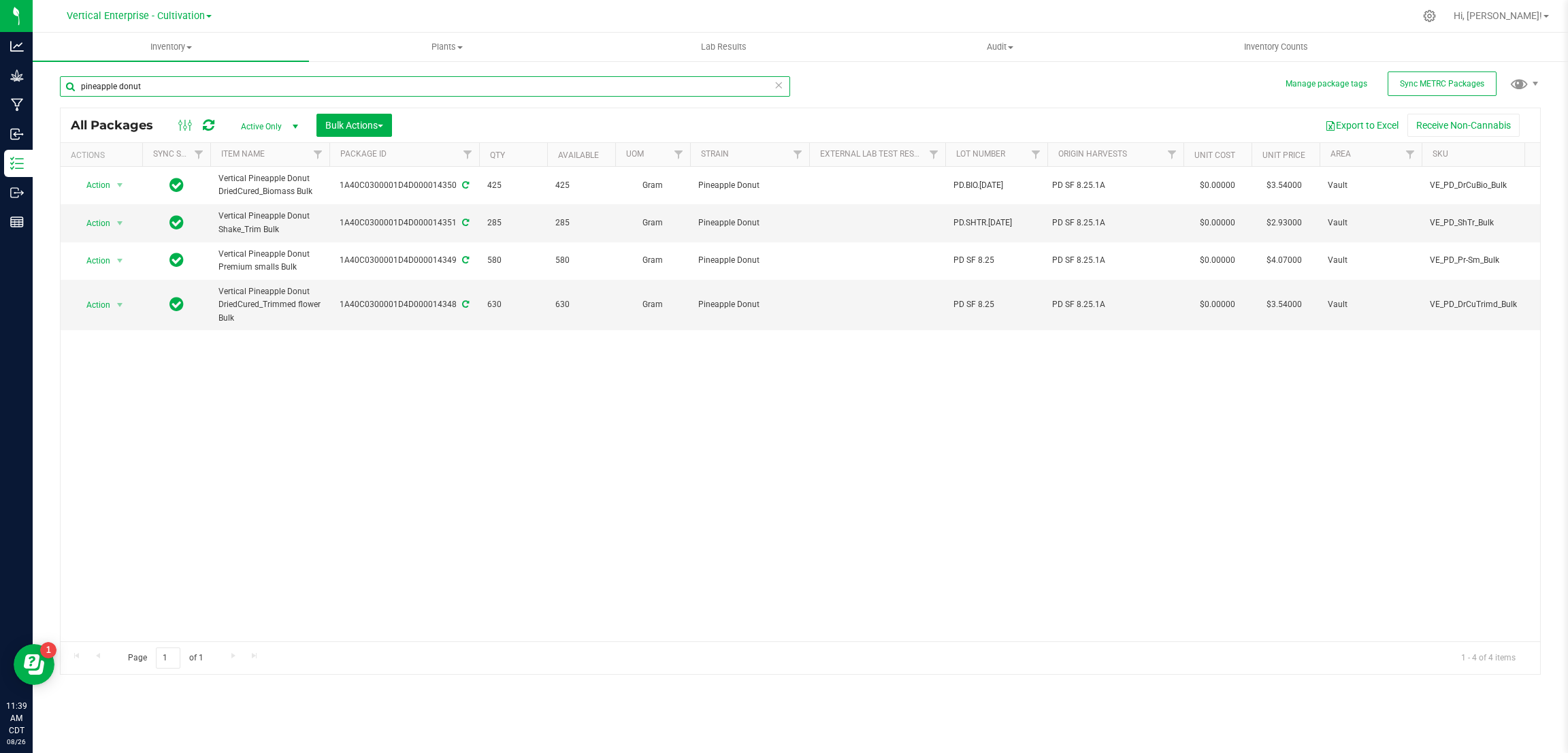
drag, startPoint x: 152, startPoint y: 88, endPoint x: 85, endPoint y: 82, distance: 67.3
click at [85, 82] on input "pineapple donut" at bounding box center [425, 86] width 730 height 21
type input "p"
type input "la kush cake"
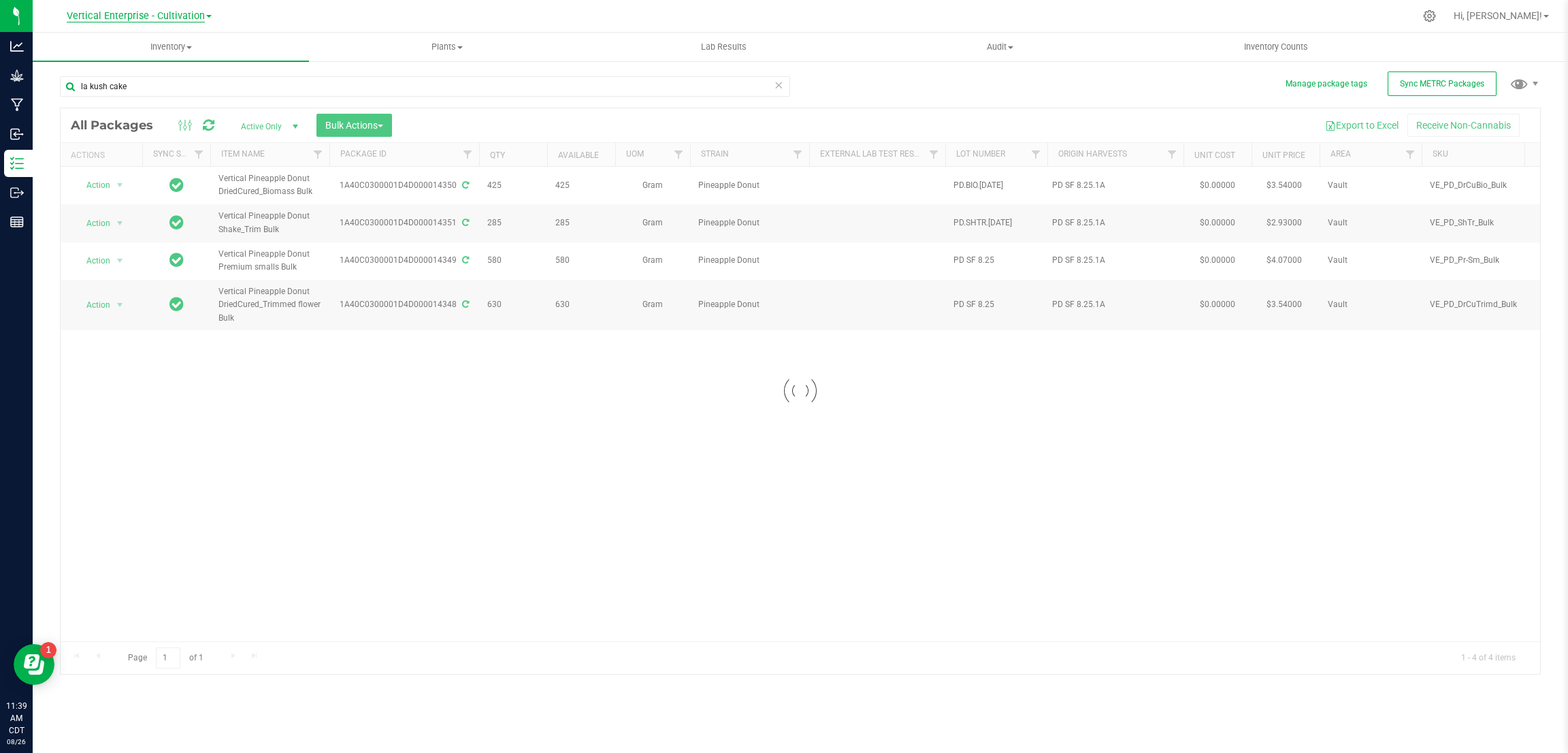
click at [178, 20] on span "Vertical Enterprise - Cultivation" at bounding box center [136, 16] width 138 height 12
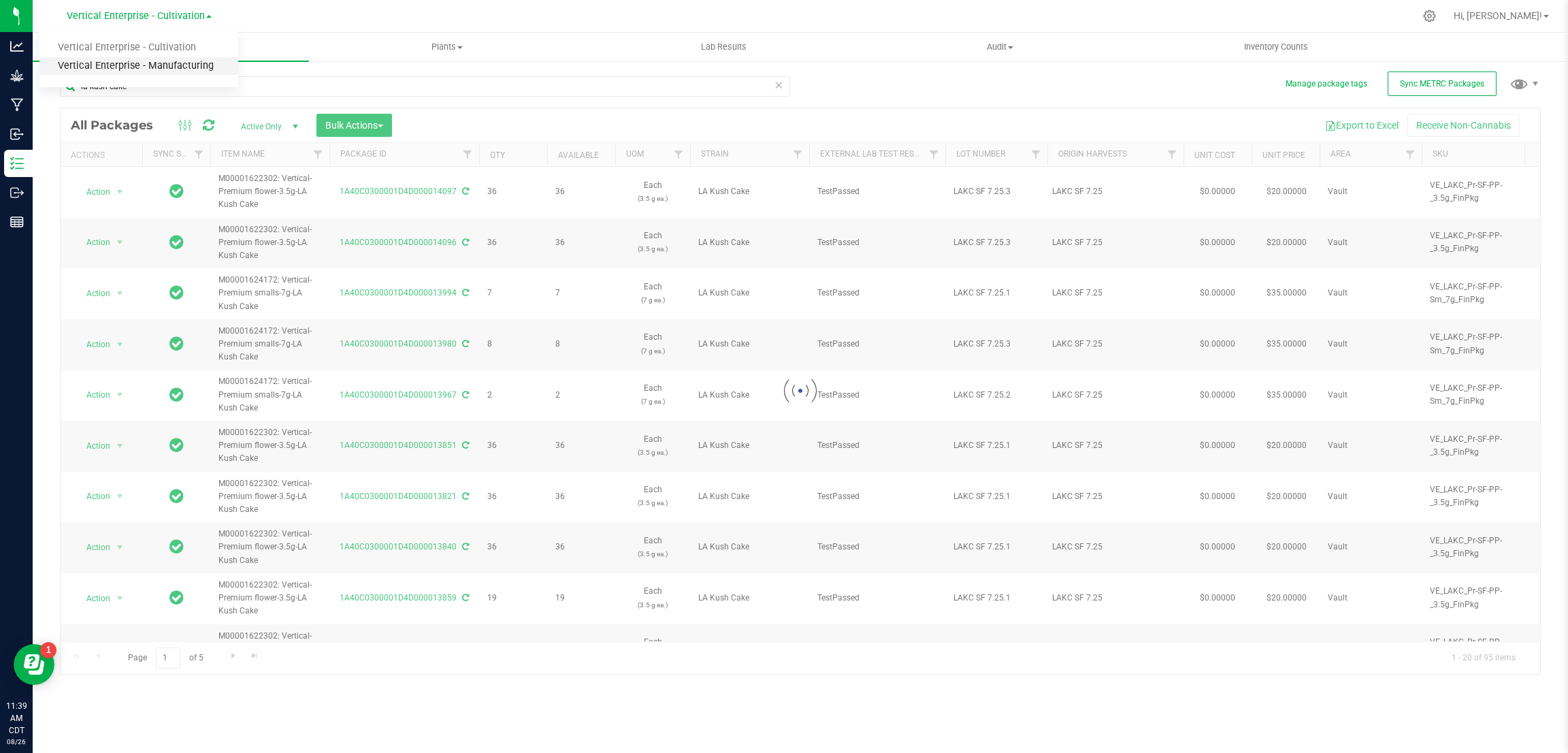
click at [169, 63] on link "Vertical Enterprise - Manufacturing" at bounding box center [138, 66] width 199 height 18
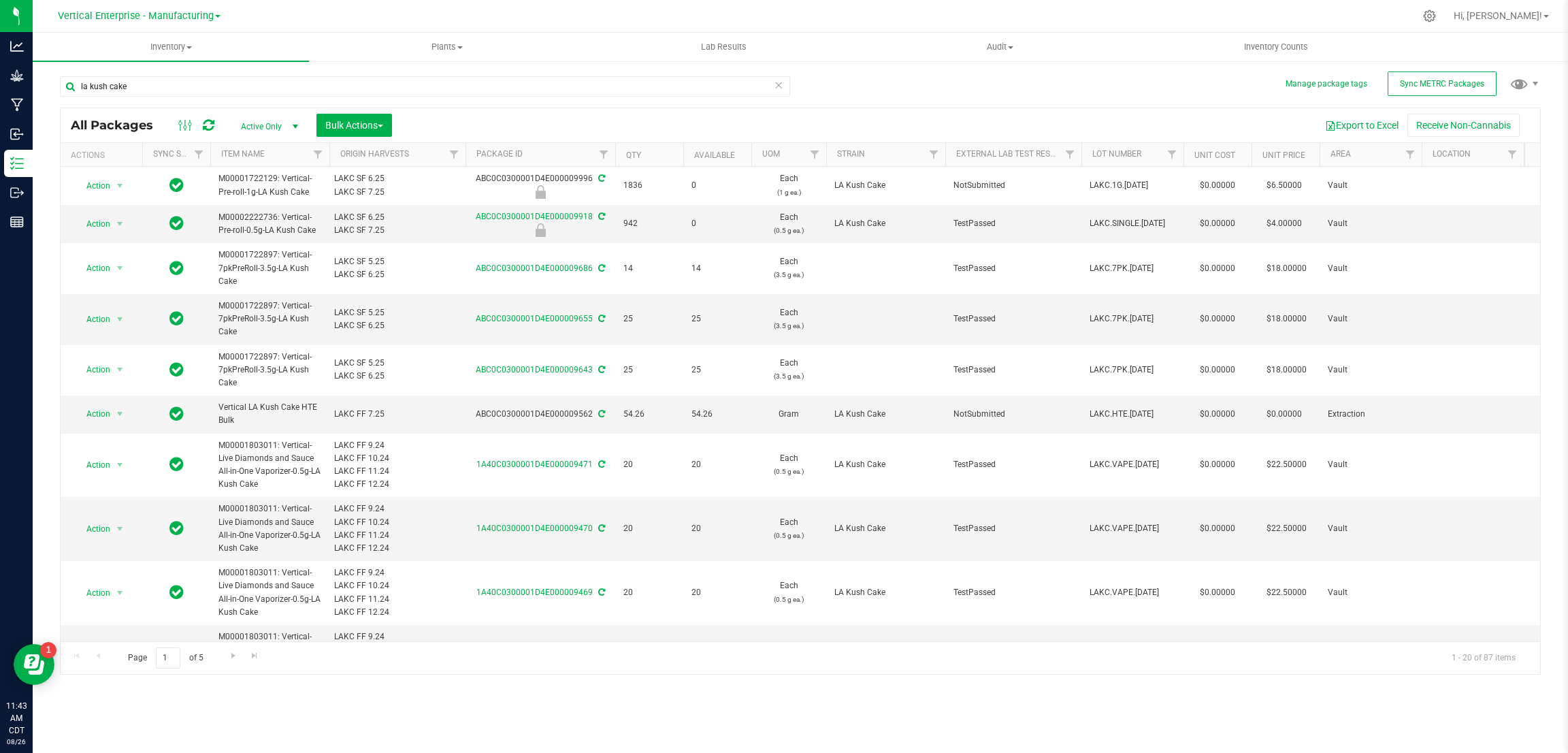
click at [415, 15] on div at bounding box center [829, 15] width 1171 height 26
